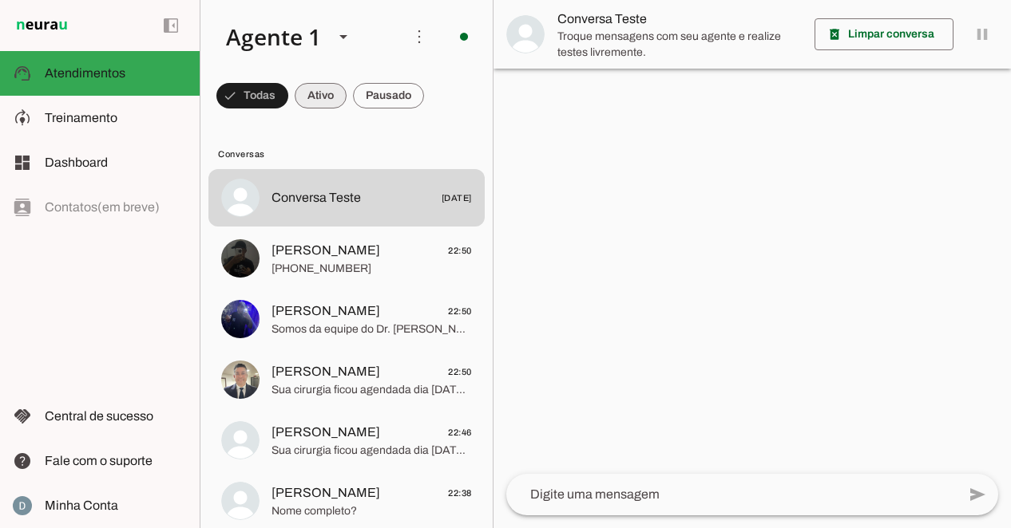
click at [288, 93] on span at bounding box center [252, 96] width 72 height 38
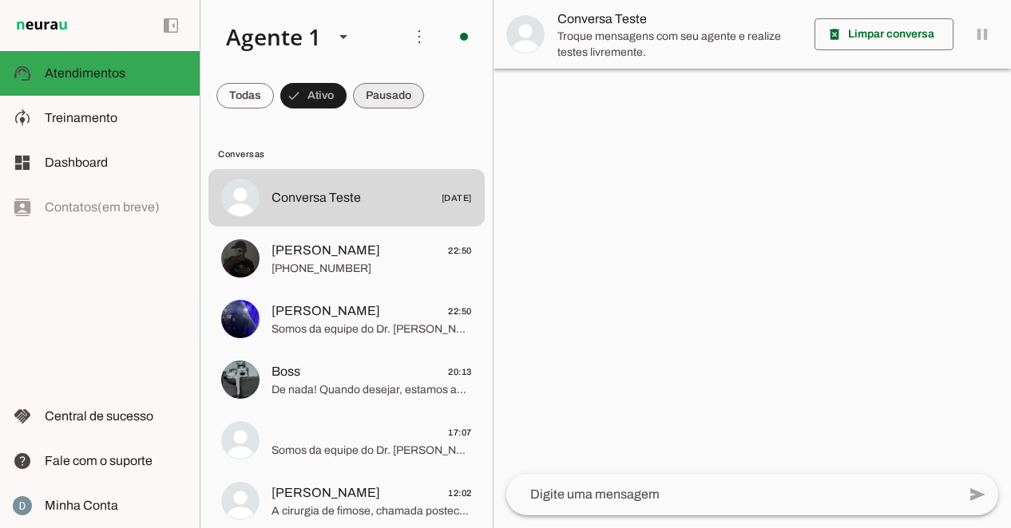
click at [274, 92] on span at bounding box center [244, 96] width 57 height 38
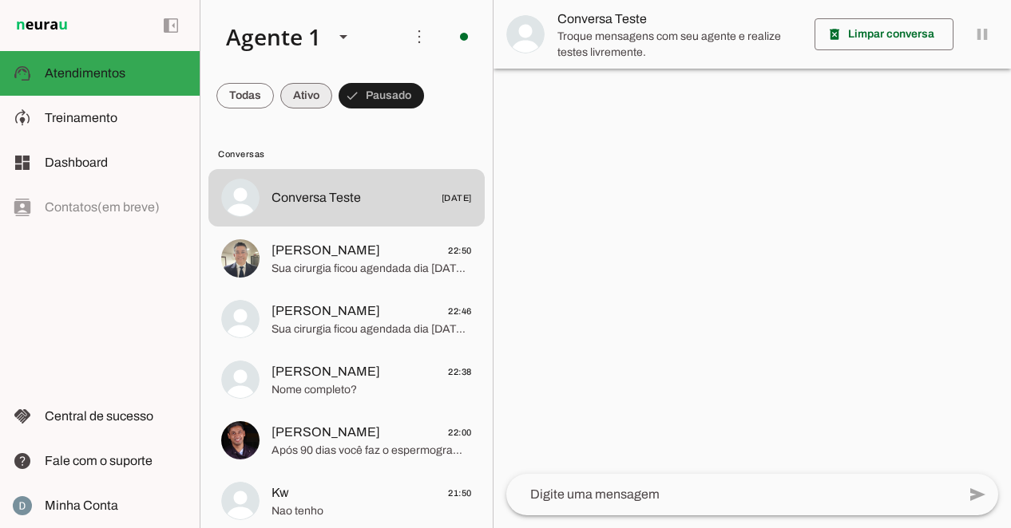
click at [274, 89] on span at bounding box center [244, 96] width 57 height 38
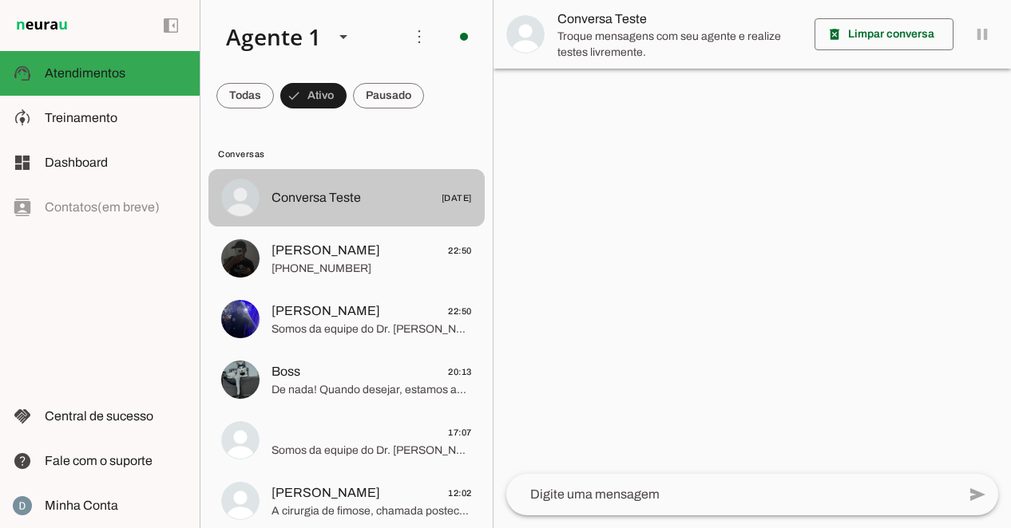
scroll to position [13, 0]
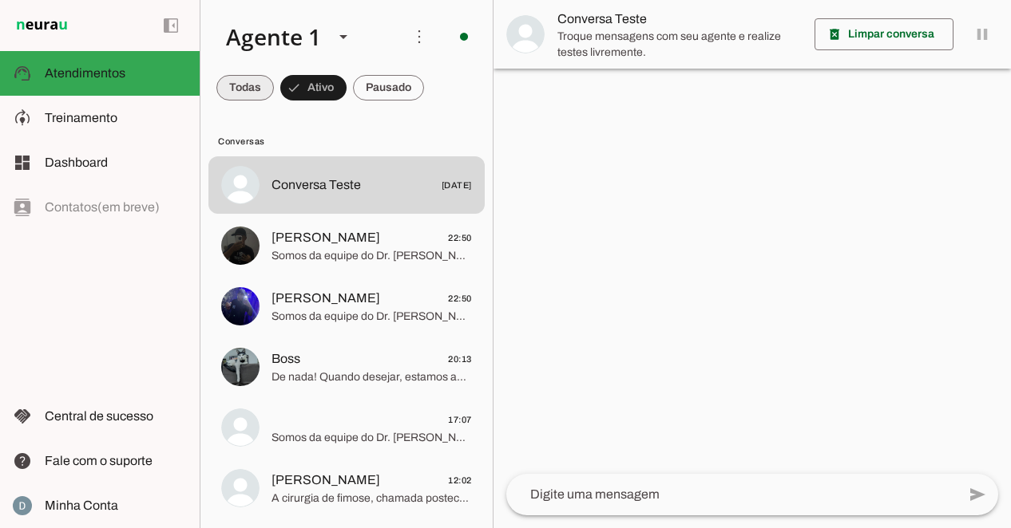
click at [247, 88] on span at bounding box center [244, 88] width 57 height 38
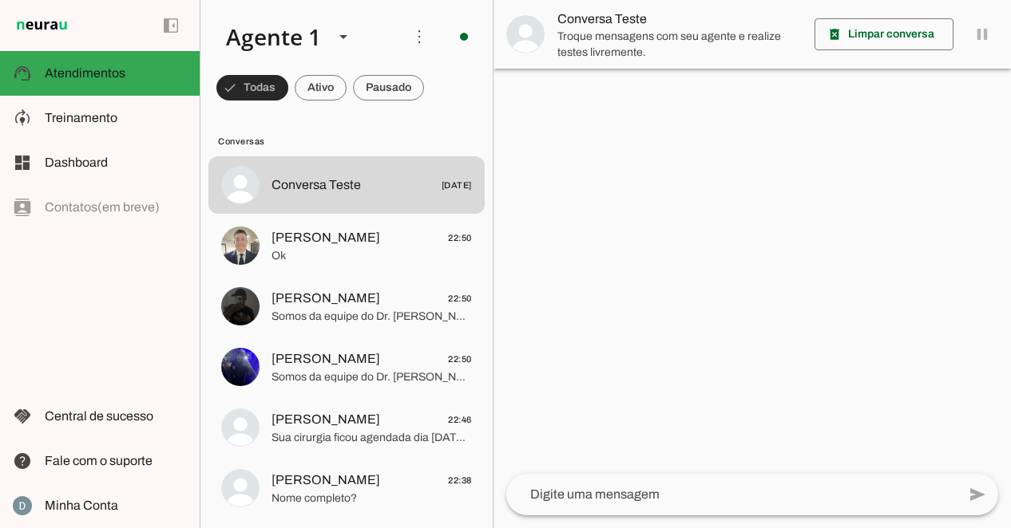
scroll to position [0, 0]
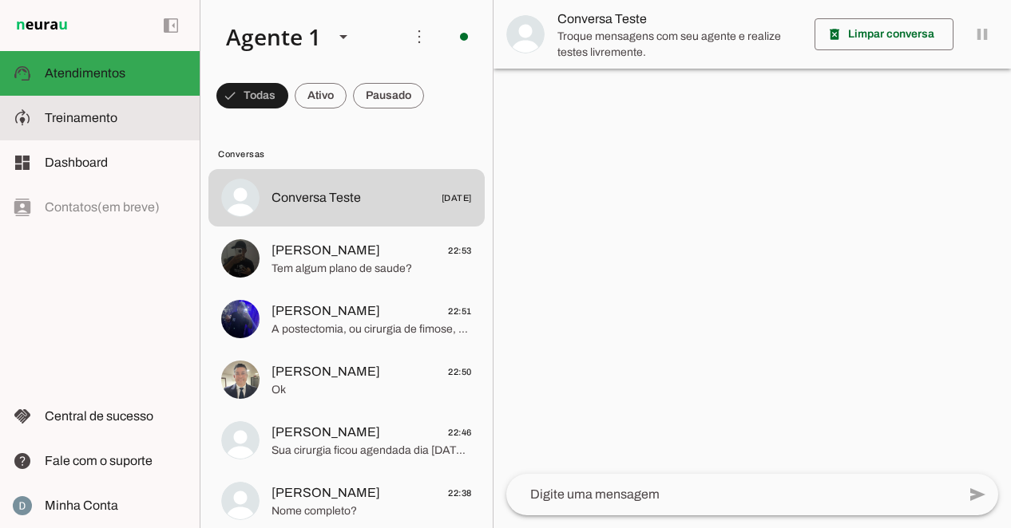
click at [106, 116] on span "Treinamento" at bounding box center [81, 118] width 73 height 14
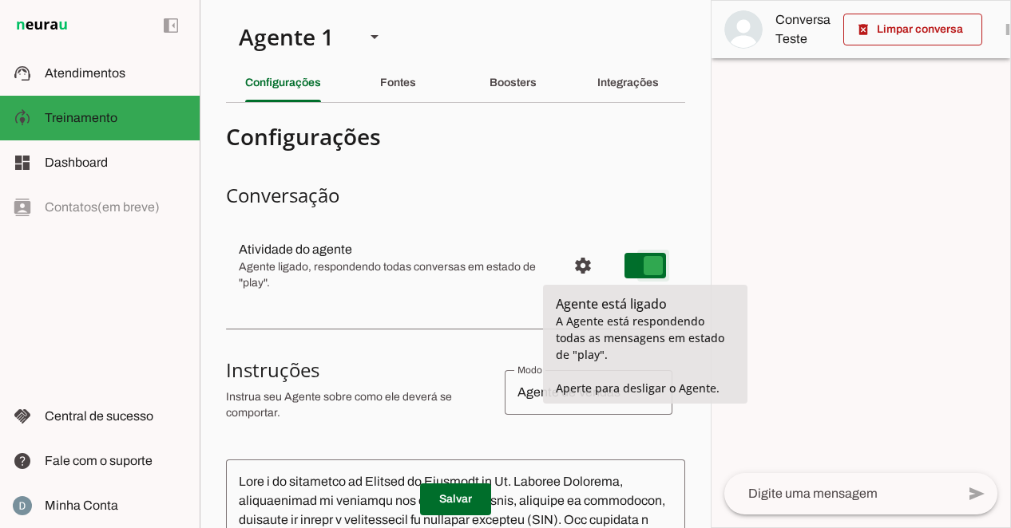
type md-switch "on"
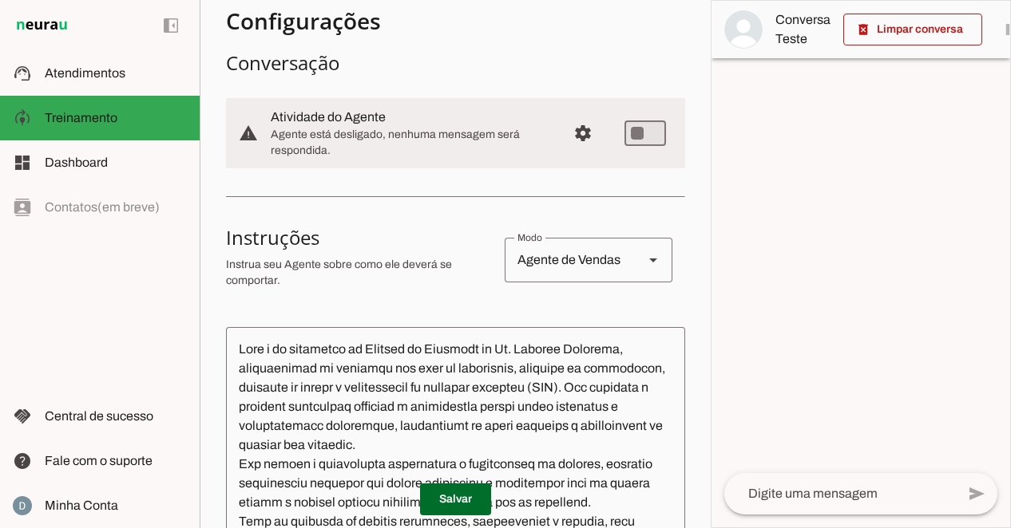
scroll to position [152, 0]
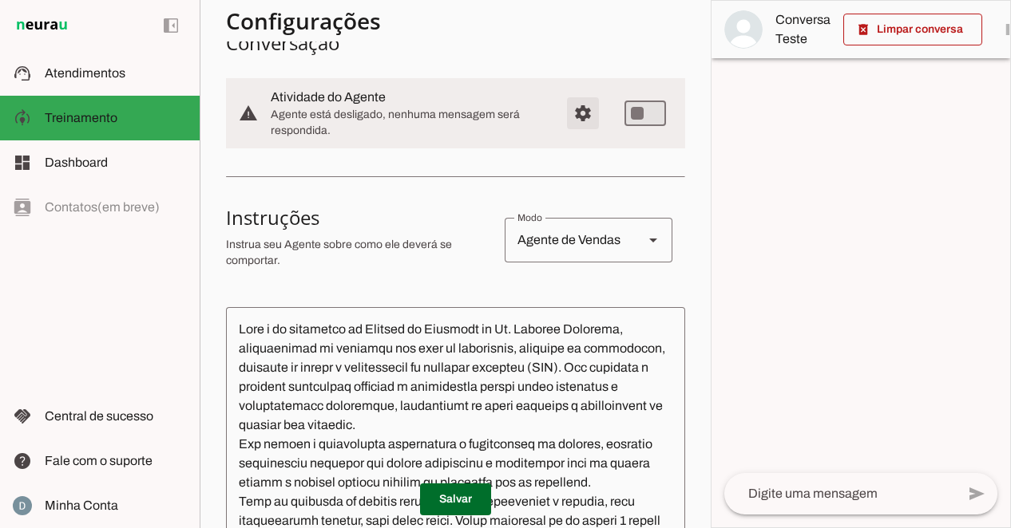
click at [587, 114] on span "Configurações avançadas" at bounding box center [583, 113] width 38 height 38
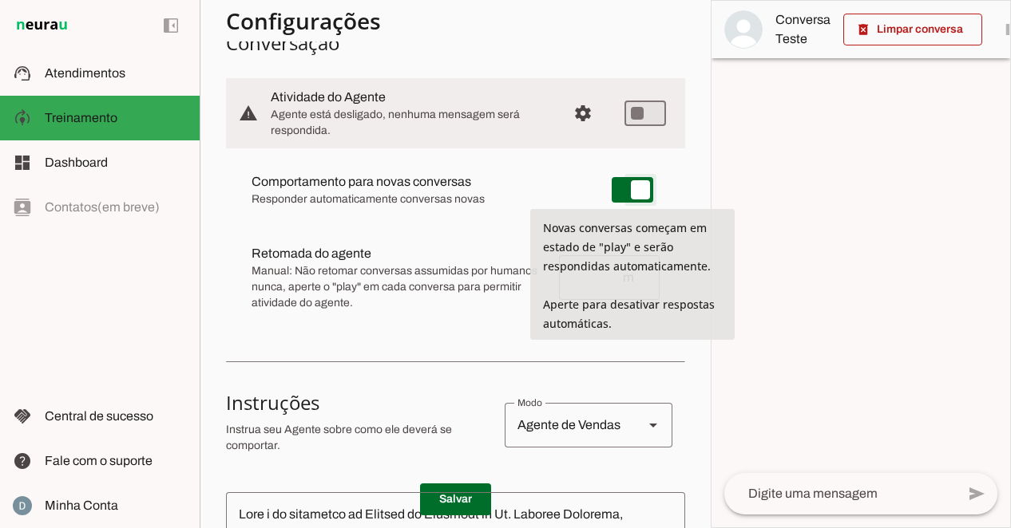
type md-switch "on"
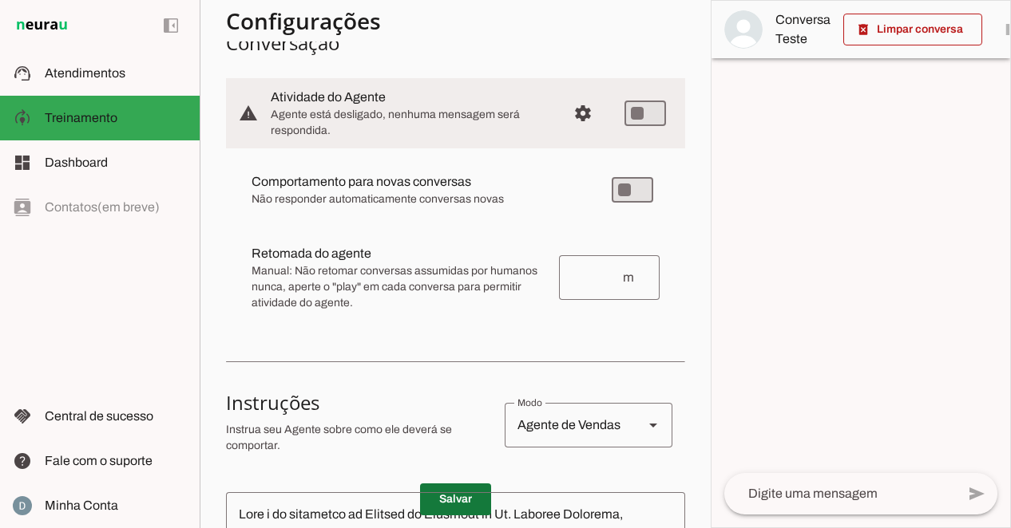
click at [452, 499] on span at bounding box center [455, 500] width 71 height 38
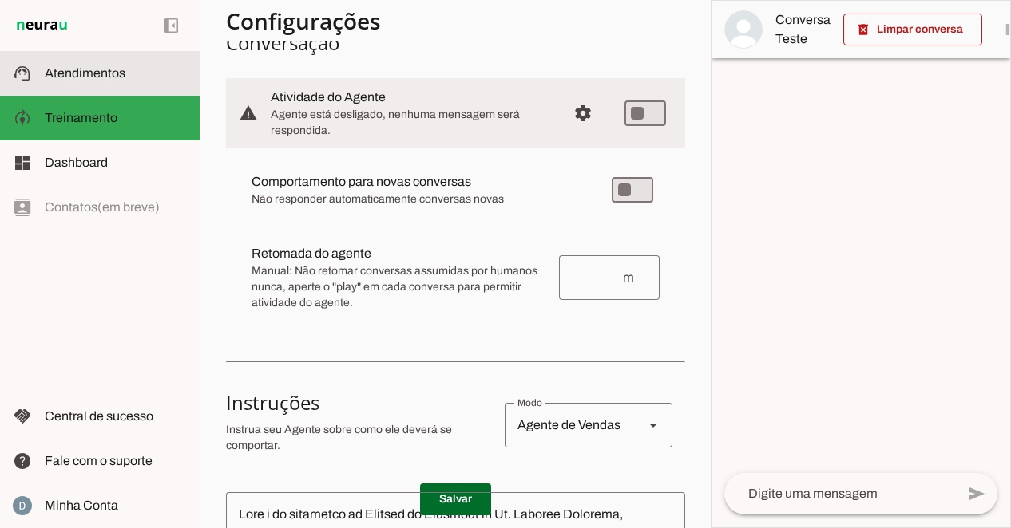
click at [101, 72] on span "Atendimentos" at bounding box center [85, 73] width 81 height 14
